Goal: Information Seeking & Learning: Find specific fact

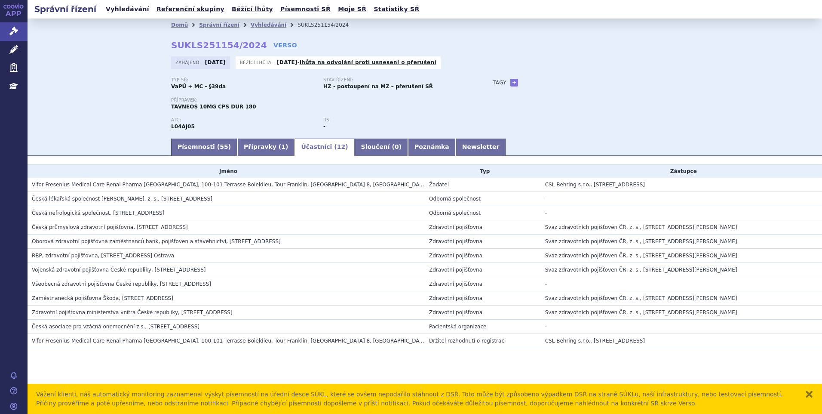
click at [135, 9] on link "Vyhledávání" at bounding box center [127, 9] width 49 height 12
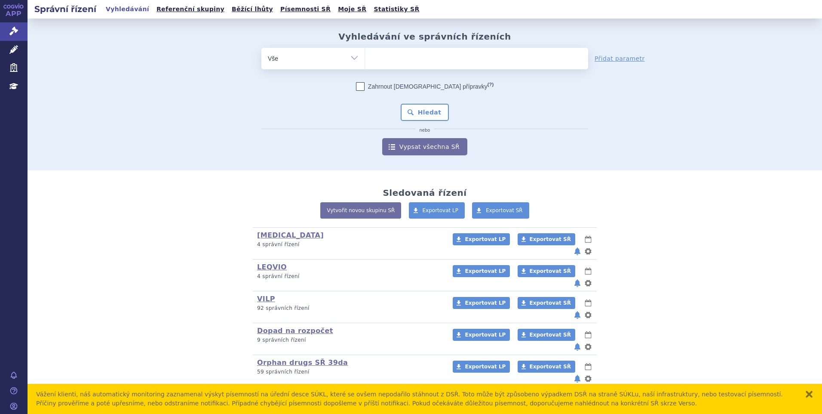
click at [403, 55] on ul at bounding box center [476, 57] width 223 height 18
click at [365, 55] on select at bounding box center [365, 58] width 0 height 22
type input "wi"
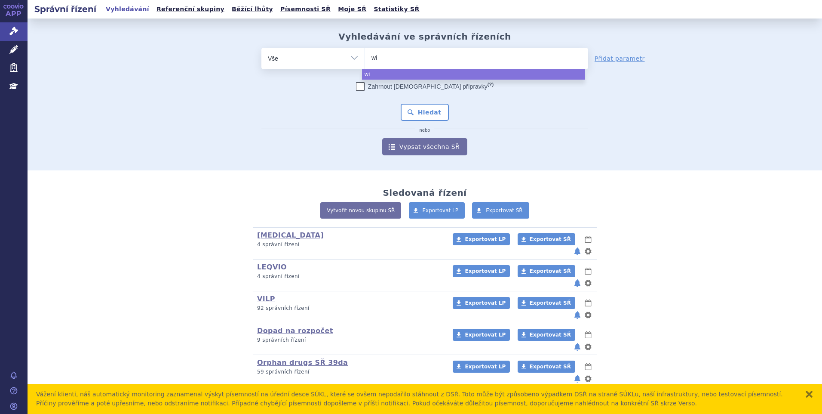
type input "win"
type input "winr"
type input "winre"
type input "winrev"
type input "winrevai"
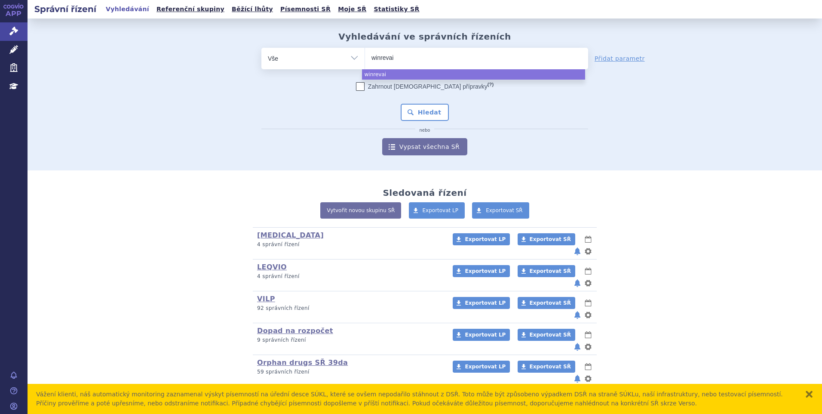
type input "winrevair"
select select "winrevair"
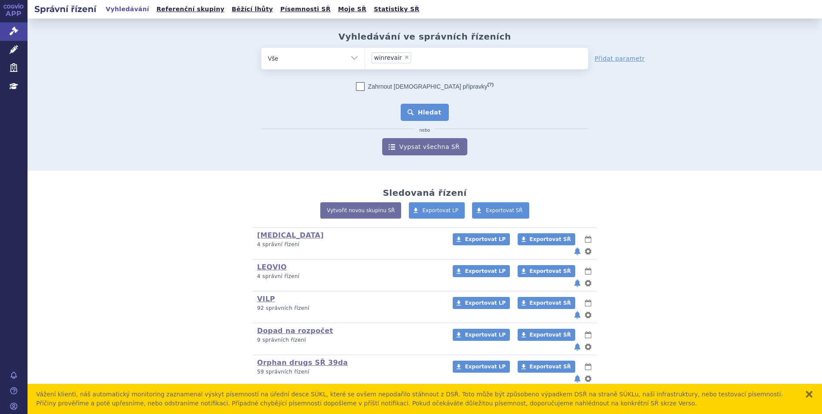
click at [416, 111] on button "Hledat" at bounding box center [425, 112] width 49 height 17
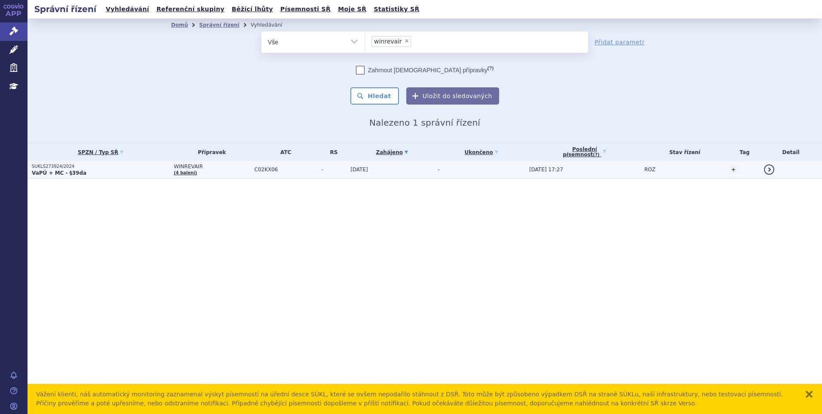
click at [123, 169] on p "SUKLS273924/2024" at bounding box center [101, 166] width 138 height 6
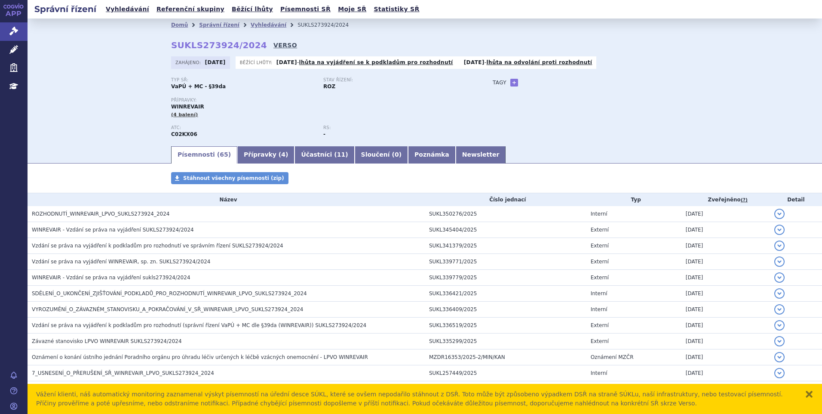
click at [274, 45] on link "VERSO" at bounding box center [286, 45] width 24 height 9
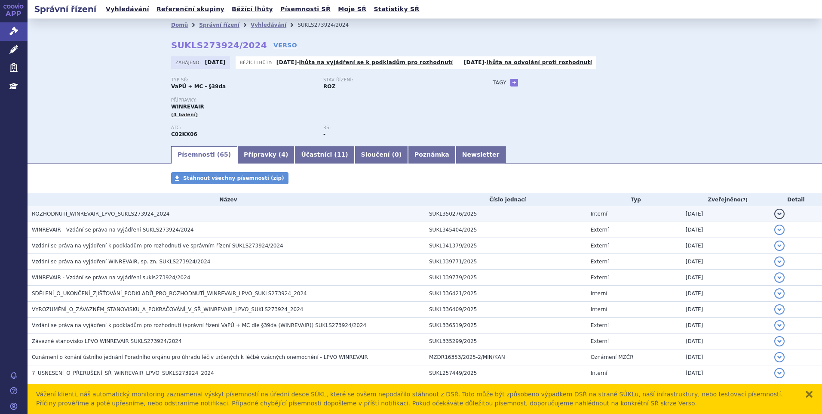
click at [169, 216] on h3 "ROZHODNUTÍ_WINREVAIR_LPVO_SUKLS273924_2024" at bounding box center [228, 213] width 393 height 9
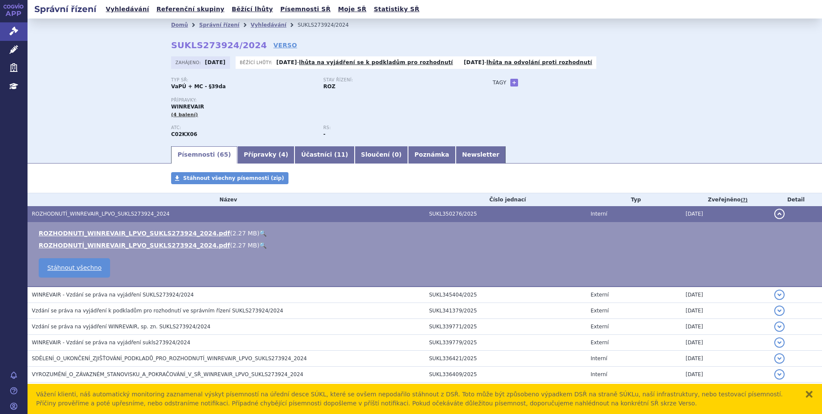
click at [259, 232] on link "🔍" at bounding box center [262, 233] width 7 height 7
click at [119, 233] on link "ROZHODNUTI_WINREVAIR_LPVO_SUKLS273924_2024.pdf" at bounding box center [134, 233] width 191 height 7
drag, startPoint x: 675, startPoint y: 102, endPoint x: 746, endPoint y: 52, distance: 86.4
click at [677, 102] on div "Domů Správní řízení Vyhledávání SUKLS273924/2024 SUKLS273924/2024 VERSO Zahájen…" at bounding box center [425, 88] width 542 height 114
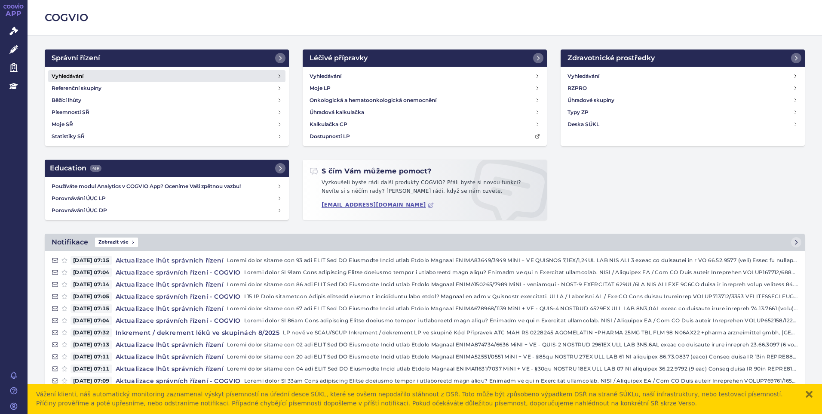
click at [73, 72] on h4 "Vyhledávání" at bounding box center [68, 76] width 32 height 9
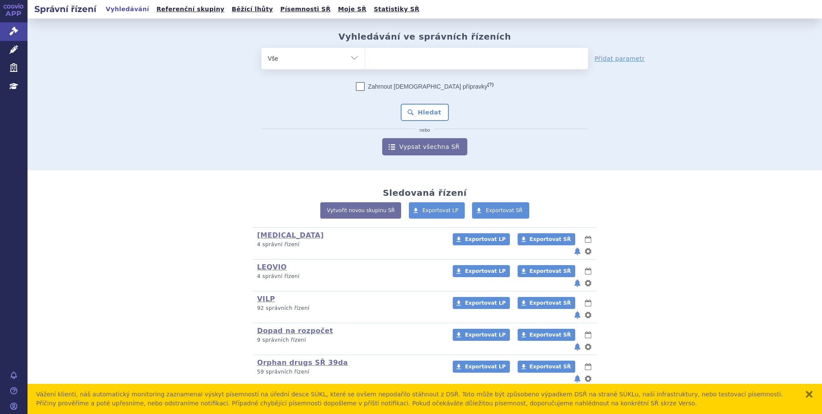
click at [413, 58] on ul at bounding box center [476, 57] width 223 height 18
click at [365, 58] on select at bounding box center [365, 58] width 0 height 22
paste input "SUKLS238671/2025"
type input "SUKLS238671/2025"
select select "SUKLS238671/2025"
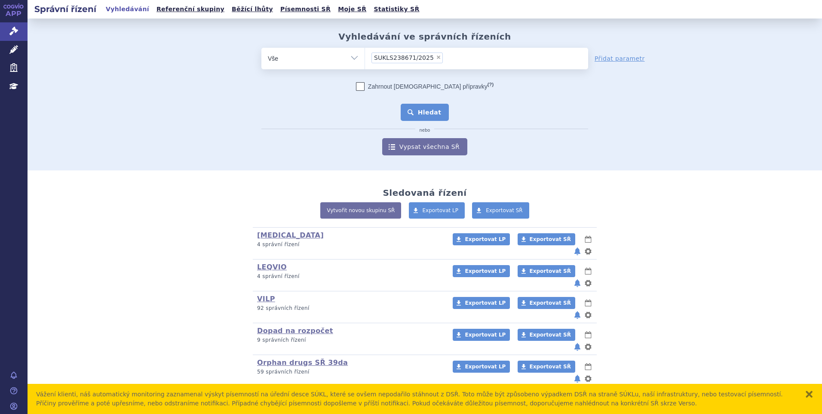
click at [411, 111] on button "Hledat" at bounding box center [425, 112] width 49 height 17
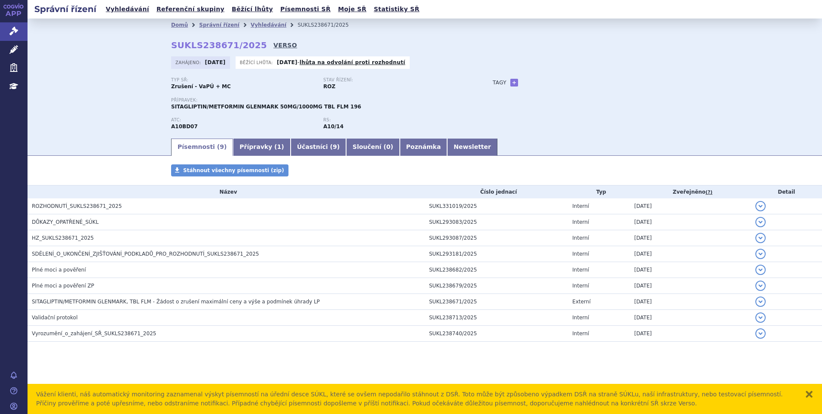
click at [274, 46] on link "VERSO" at bounding box center [286, 45] width 24 height 9
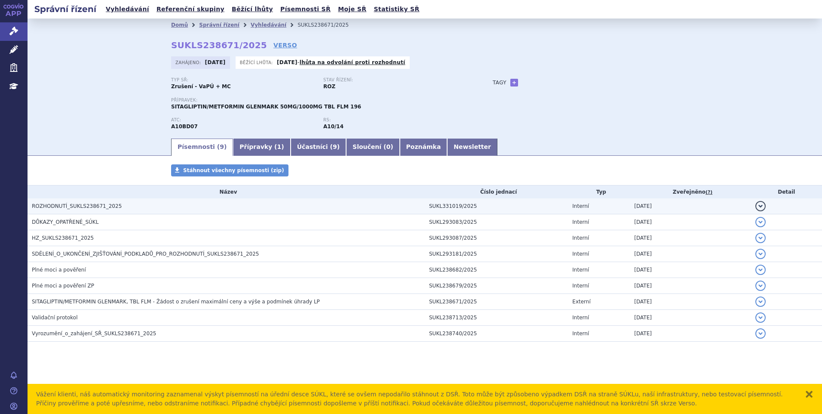
click at [91, 206] on span "ROZHODNUTÍ_SUKLS238671_2025" at bounding box center [77, 206] width 90 height 6
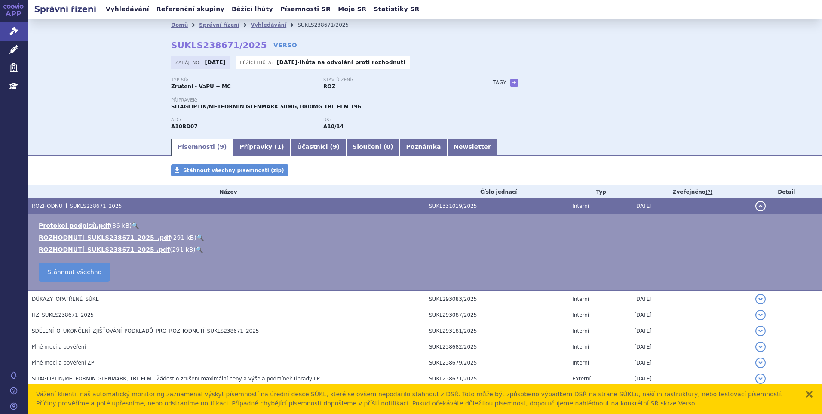
click at [197, 236] on link "🔍" at bounding box center [200, 237] width 7 height 7
